Goal: Task Accomplishment & Management: Manage account settings

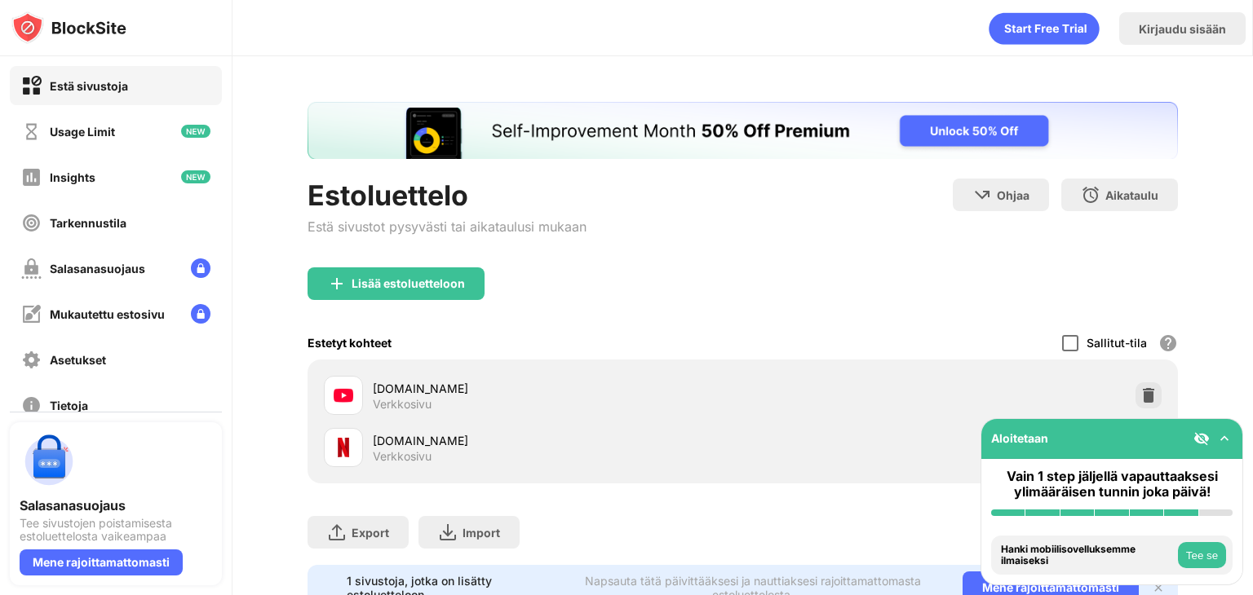
click at [1062, 336] on div at bounding box center [1070, 343] width 16 height 16
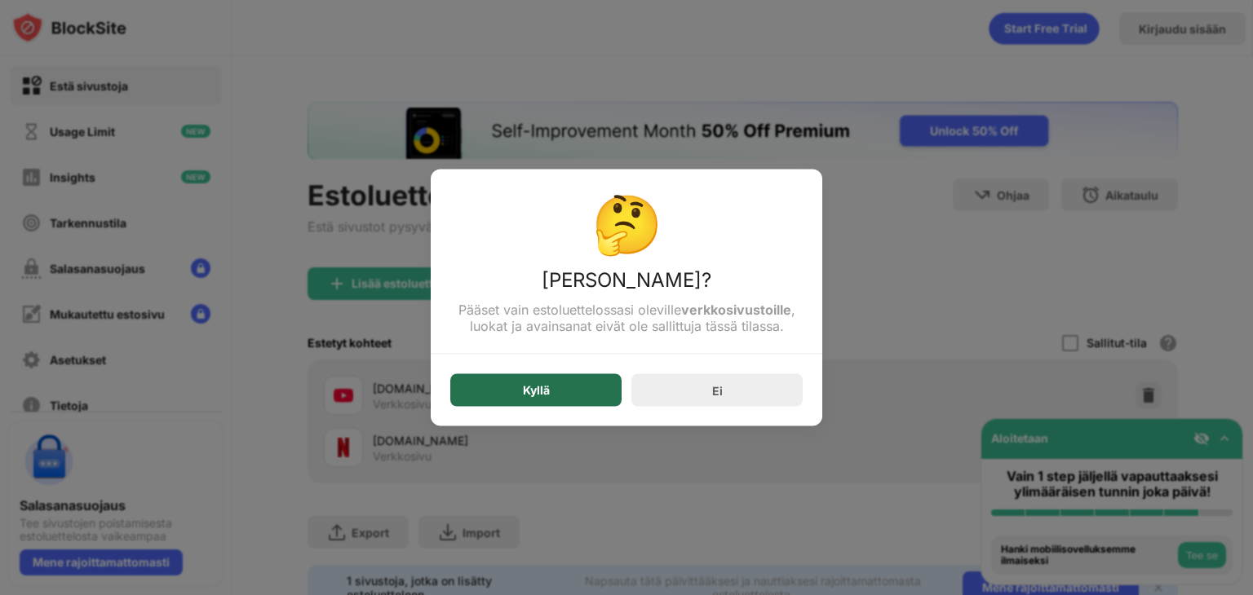
click at [565, 398] on div "Kyllä" at bounding box center [535, 390] width 171 height 33
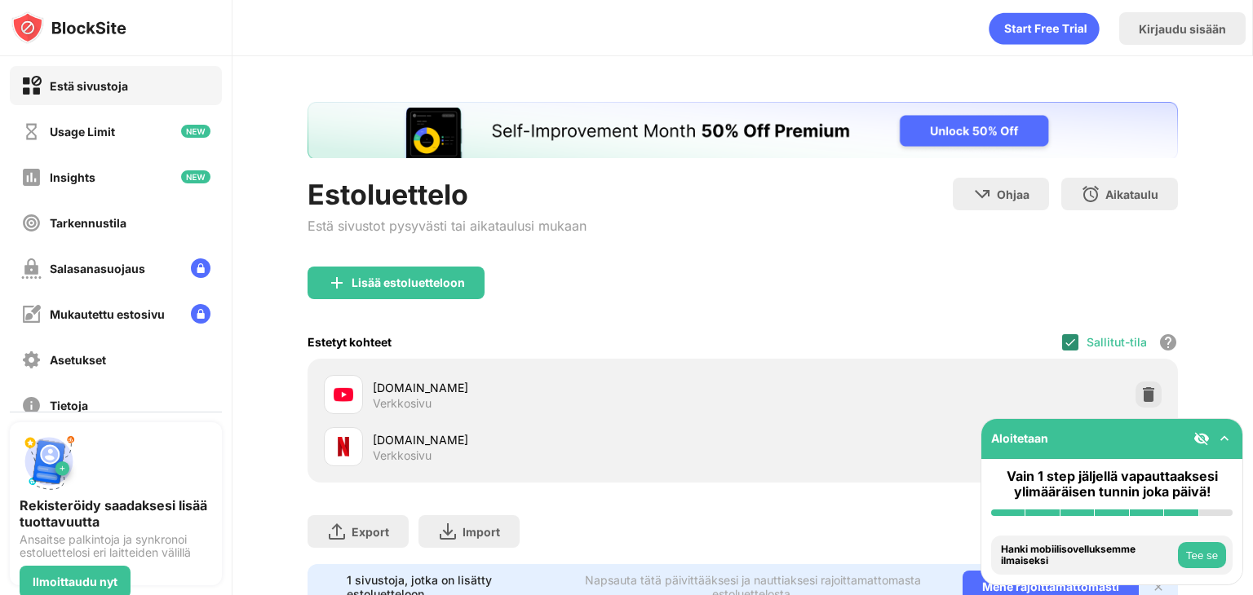
click at [1064, 341] on img at bounding box center [1070, 342] width 13 height 13
